Goal: Information Seeking & Learning: Learn about a topic

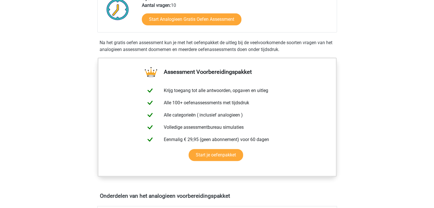
scroll to position [86, 0]
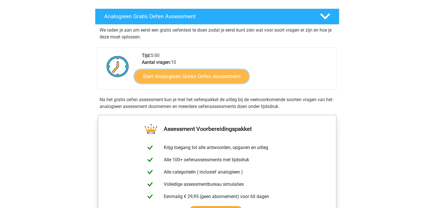
click at [180, 73] on link "Start Analogieen Gratis Oefen Assessment" at bounding box center [192, 76] width 115 height 14
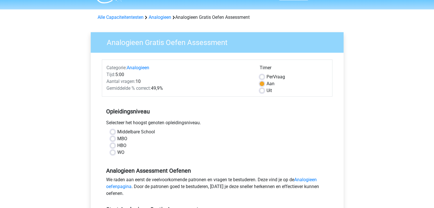
scroll to position [29, 0]
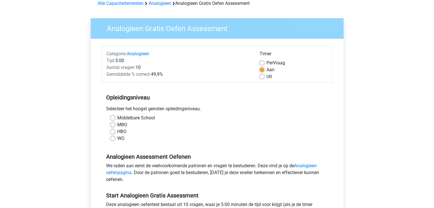
click at [114, 128] on div "MBO" at bounding box center [218, 125] width 214 height 7
click at [117, 132] on label "HBO" at bounding box center [121, 132] width 9 height 7
click at [113, 132] on input "HBO" at bounding box center [113, 132] width 5 height 6
radio input "true"
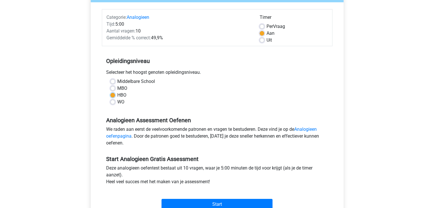
scroll to position [114, 0]
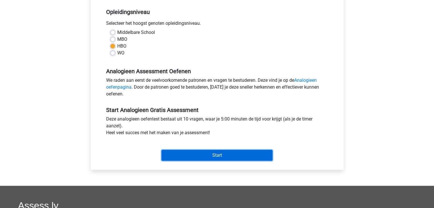
click at [189, 156] on input "Start" at bounding box center [217, 155] width 111 height 11
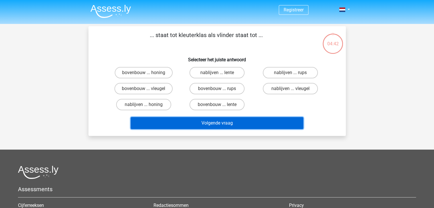
click at [221, 121] on button "Volgende vraag" at bounding box center [217, 123] width 173 height 12
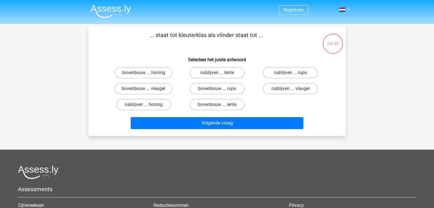
click at [261, 108] on div "bovenbouw ... honing nablijven ... lente nablijven ... rups bovenbouw ... vleug…" at bounding box center [217, 89] width 220 height 48
click at [219, 89] on input "bovenbouw ... rups" at bounding box center [219, 91] width 4 height 4
radio input "true"
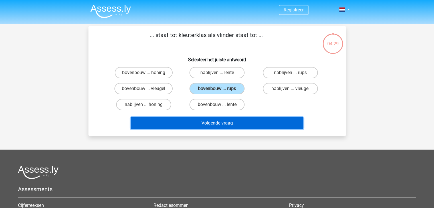
click at [215, 119] on button "Volgende vraag" at bounding box center [217, 123] width 173 height 12
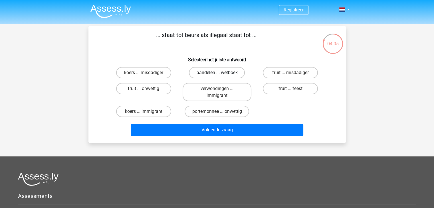
click at [234, 74] on label "aandelen ... wetboek" at bounding box center [217, 72] width 56 height 11
click at [221, 74] on input "aandelen ... wetboek" at bounding box center [219, 75] width 4 height 4
radio input "true"
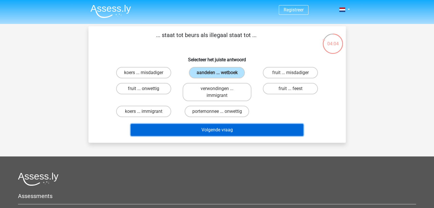
click at [224, 127] on button "Volgende vraag" at bounding box center [217, 130] width 173 height 12
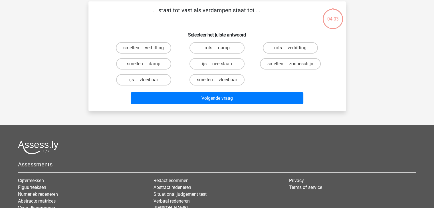
scroll to position [26, 0]
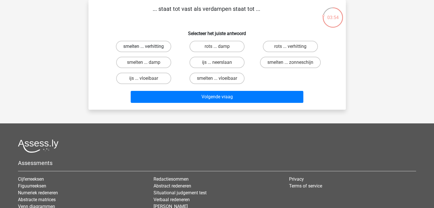
click at [161, 49] on label "smelten ... verhitting" at bounding box center [143, 46] width 55 height 11
click at [147, 49] on input "smelten ... verhitting" at bounding box center [146, 49] width 4 height 4
radio input "true"
click at [165, 79] on label "ijs ... vloeibaar" at bounding box center [143, 78] width 55 height 11
click at [147, 79] on input "ijs ... vloeibaar" at bounding box center [146, 81] width 4 height 4
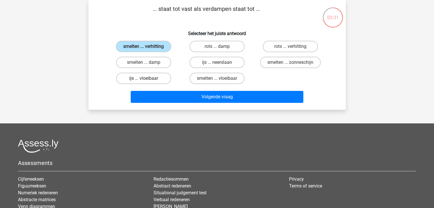
radio input "true"
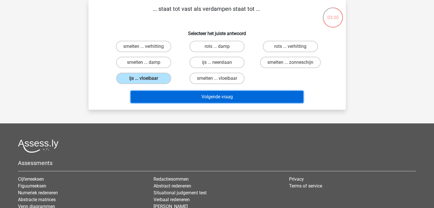
click at [190, 94] on button "Volgende vraag" at bounding box center [217, 97] width 173 height 12
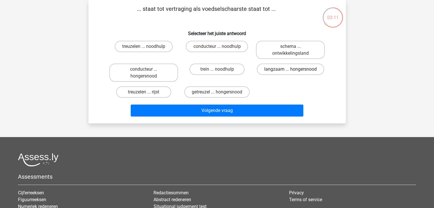
click at [272, 70] on label "langzaam ... hongersnood" at bounding box center [290, 69] width 67 height 11
click at [291, 70] on input "langzaam ... hongersnood" at bounding box center [293, 71] width 4 height 4
radio input "true"
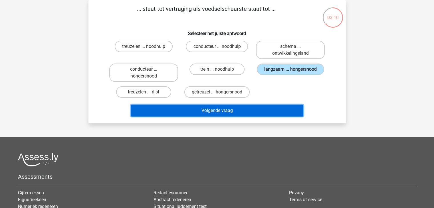
click at [235, 107] on button "Volgende vraag" at bounding box center [217, 111] width 173 height 12
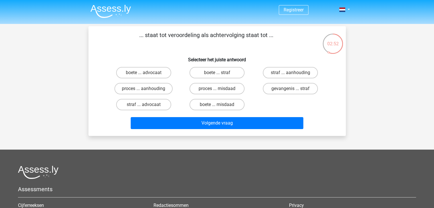
scroll to position [0, 0]
click at [274, 88] on label "gevangenis ... straf" at bounding box center [290, 88] width 55 height 11
click at [291, 89] on input "gevangenis ... straf" at bounding box center [293, 91] width 4 height 4
radio input "true"
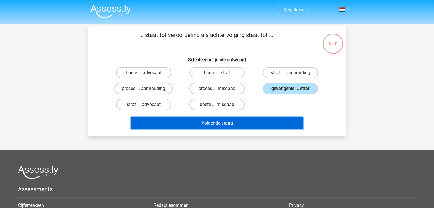
click at [244, 118] on button "Volgende vraag" at bounding box center [217, 123] width 173 height 12
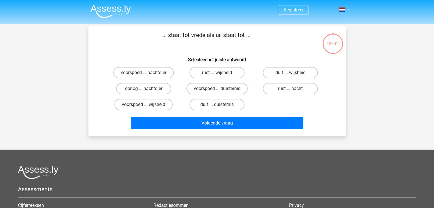
scroll to position [26, 0]
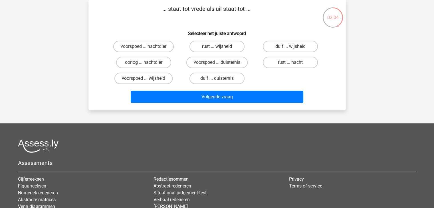
click at [228, 48] on label "rust ... wijsheid" at bounding box center [217, 46] width 55 height 11
click at [221, 48] on input "rust ... wijsheid" at bounding box center [219, 49] width 4 height 4
radio input "true"
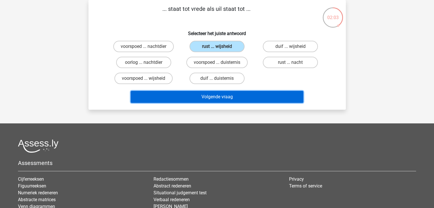
click at [223, 94] on button "Volgende vraag" at bounding box center [217, 97] width 173 height 12
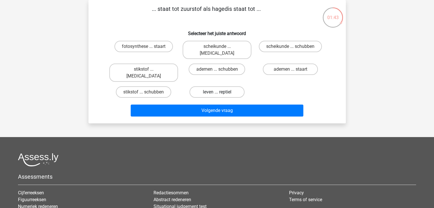
click at [222, 87] on label "leven ... reptiel" at bounding box center [217, 92] width 55 height 11
click at [221, 92] on input "leven ... reptiel" at bounding box center [219, 94] width 4 height 4
radio input "true"
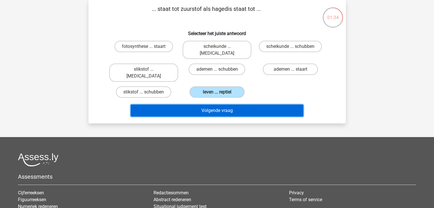
click at [220, 105] on button "Volgende vraag" at bounding box center [217, 111] width 173 height 12
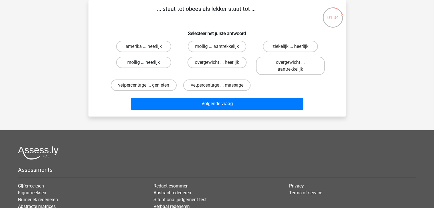
click at [159, 64] on label "mollig ... heerlijk" at bounding box center [143, 62] width 55 height 11
click at [147, 64] on input "mollig ... heerlijk" at bounding box center [146, 65] width 4 height 4
radio input "true"
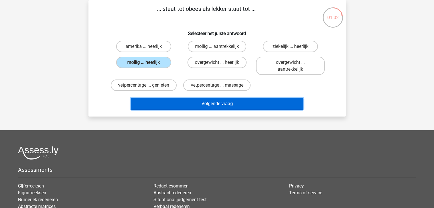
click at [197, 102] on button "Volgende vraag" at bounding box center [217, 104] width 173 height 12
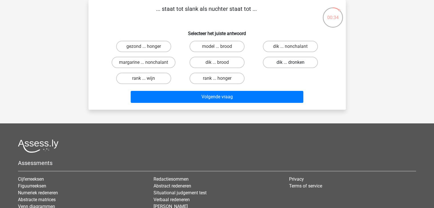
click at [265, 64] on label "dik ... dronken" at bounding box center [290, 62] width 55 height 11
click at [291, 64] on input "dik ... dronken" at bounding box center [293, 65] width 4 height 4
radio input "true"
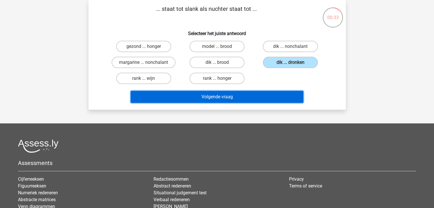
click at [275, 93] on button "Volgende vraag" at bounding box center [217, 97] width 173 height 12
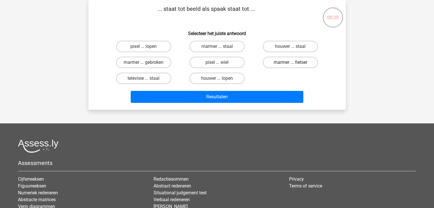
click at [282, 60] on label "marmer ... fietser" at bounding box center [290, 62] width 55 height 11
click at [291, 63] on input "marmer ... fietser" at bounding box center [293, 65] width 4 height 4
radio input "true"
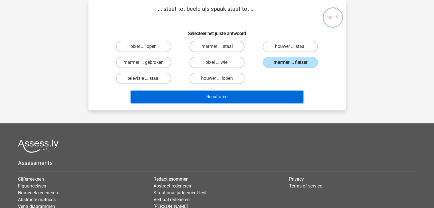
click at [252, 92] on button "Resultaten" at bounding box center [217, 97] width 173 height 12
